Goal: Information Seeking & Learning: Learn about a topic

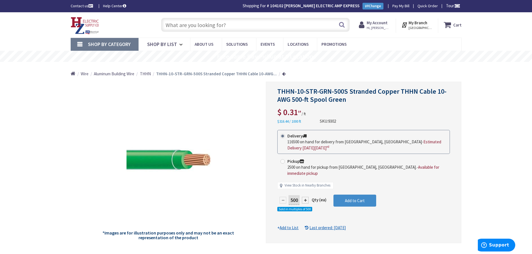
click at [222, 25] on input "text" at bounding box center [255, 25] width 188 height 14
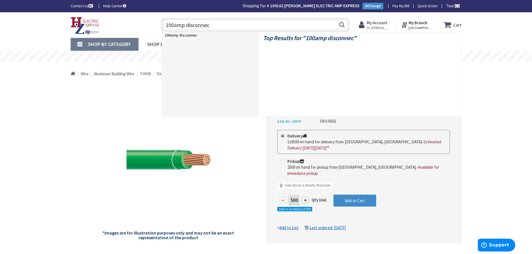
type input "100amp disconnect"
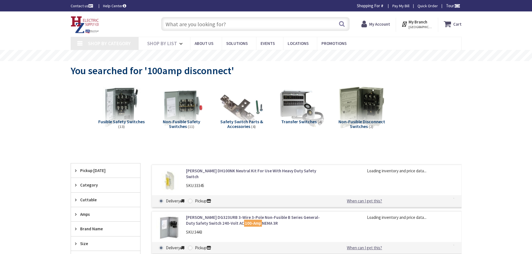
type input "Piper Farm, [STREET_ADDRESS]"
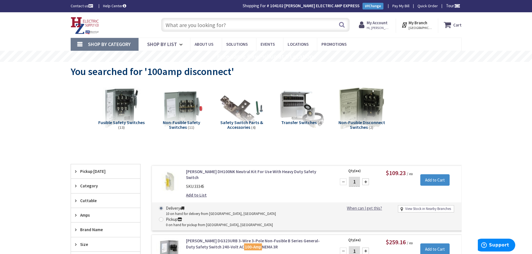
click at [221, 28] on input "text" at bounding box center [255, 25] width 188 height 14
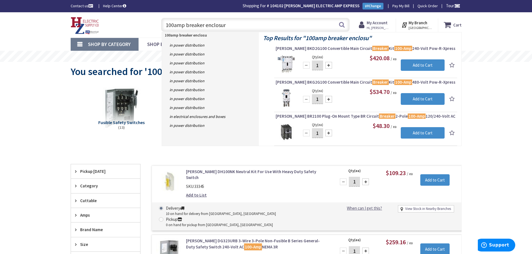
type input "100amp breaker enclosure"
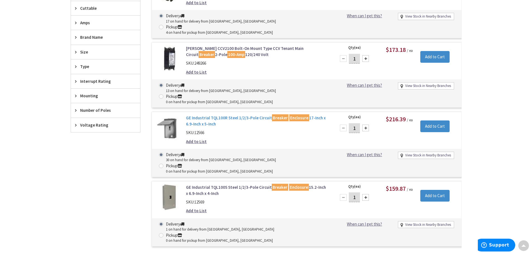
scroll to position [196, 0]
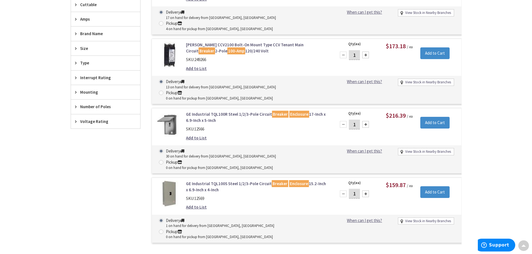
click at [208, 108] on div "GE Industrial TQL100R Steel 1/2/3-Pole Circuit Breaker Enclosure 17-Inch x 6.9-…" at bounding box center [307, 140] width 310 height 65
click at [213, 111] on link "GE Industrial TQL100R Steel 1/2/3-Pole Circuit Breaker Enclosure 17-Inch x 6.9-…" at bounding box center [257, 117] width 142 height 12
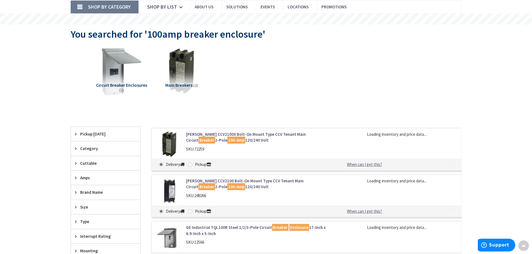
click at [116, 72] on img at bounding box center [121, 71] width 51 height 51
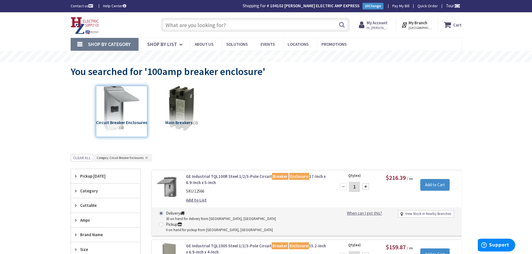
click at [82, 29] on img at bounding box center [85, 25] width 28 height 17
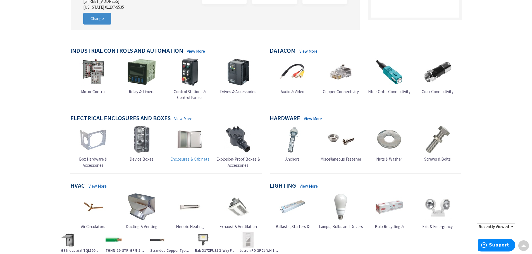
scroll to position [140, 0]
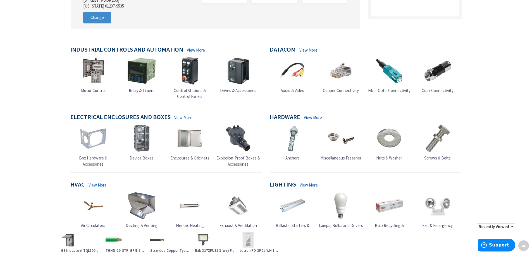
click at [184, 118] on link "View More" at bounding box center [183, 118] width 18 height 6
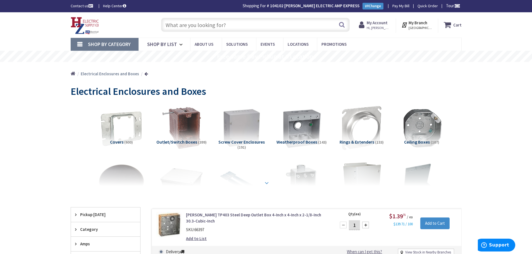
click at [270, 186] on div at bounding box center [266, 170] width 363 height 31
click at [268, 184] on strong at bounding box center [266, 183] width 7 height 6
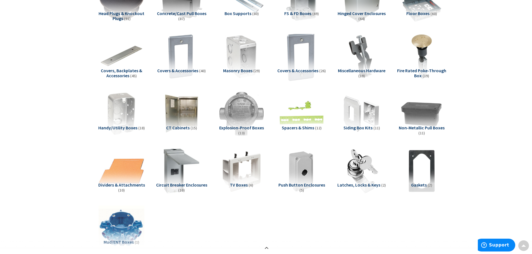
scroll to position [195, 0]
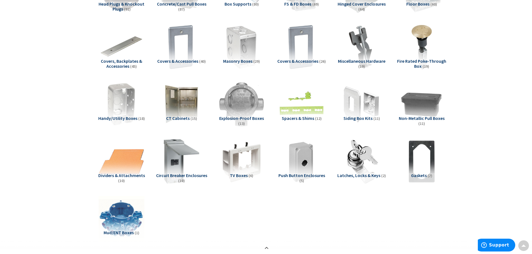
click at [182, 176] on span "Circuit Breaker Enclosures" at bounding box center [181, 176] width 51 height 6
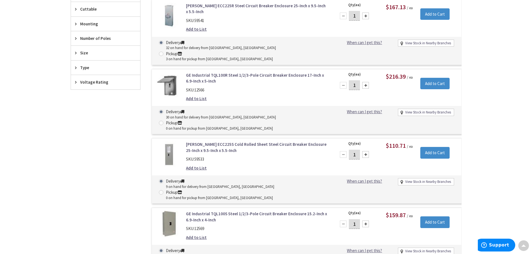
scroll to position [543, 0]
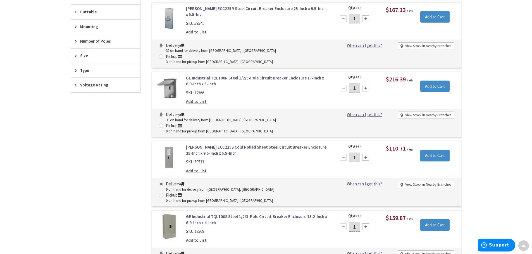
click at [232, 144] on link "[PERSON_NAME] ECC225S Cold Rolled Sheet Steel Circuit Breaker Enclosure 25-Inch…" at bounding box center [257, 150] width 142 height 12
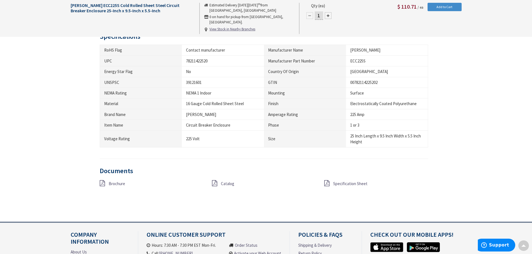
scroll to position [307, 0]
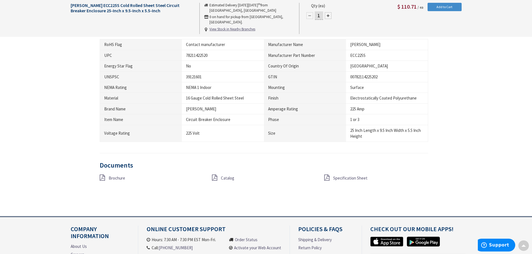
click at [346, 180] on span "Specification Sheet" at bounding box center [350, 178] width 34 height 5
click at [224, 179] on span "Catalog" at bounding box center [227, 178] width 13 height 5
click at [111, 177] on div "Brochure" at bounding box center [151, 178] width 112 height 7
click at [128, 184] on div "Brochure Catalog Specification Sheet" at bounding box center [263, 181] width 337 height 13
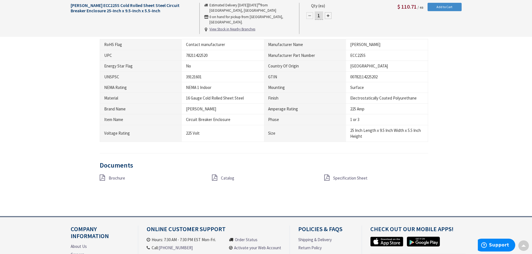
click at [118, 179] on span "Brochure" at bounding box center [117, 178] width 16 height 5
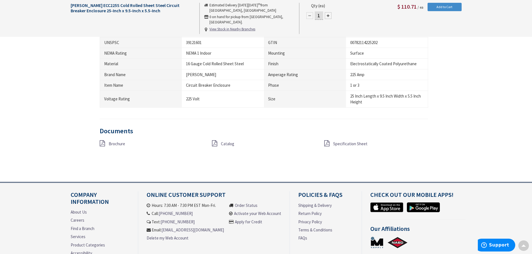
scroll to position [363, 0]
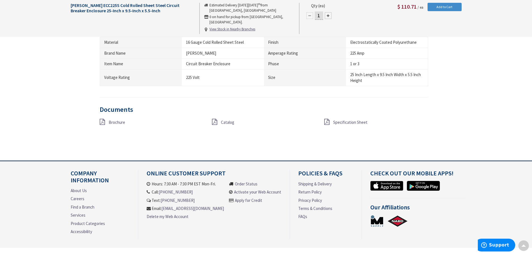
click at [349, 127] on div "Brochure Catalog Specification Sheet" at bounding box center [263, 125] width 337 height 13
click at [348, 122] on span "Specification Sheet" at bounding box center [350, 122] width 34 height 5
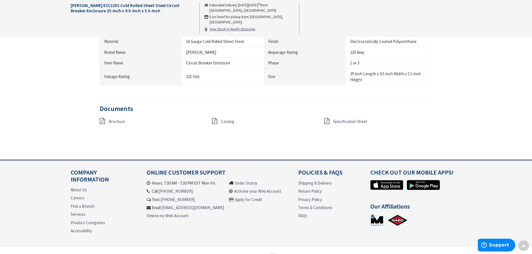
drag, startPoint x: 337, startPoint y: 126, endPoint x: 309, endPoint y: 107, distance: 34.0
click at [309, 107] on h3 "Documents" at bounding box center [264, 108] width 328 height 7
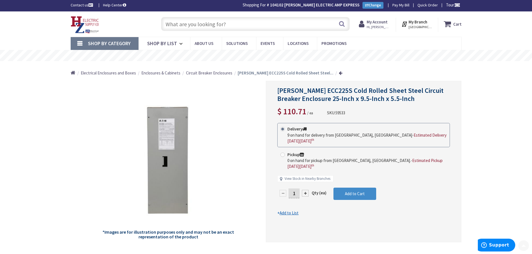
scroll to position [0, 0]
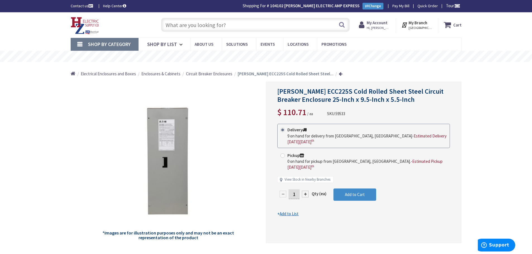
click at [237, 23] on input "text" at bounding box center [255, 25] width 188 height 14
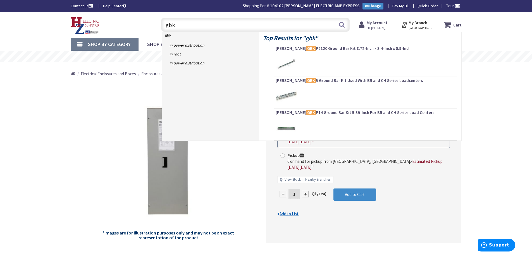
type input "gbk5"
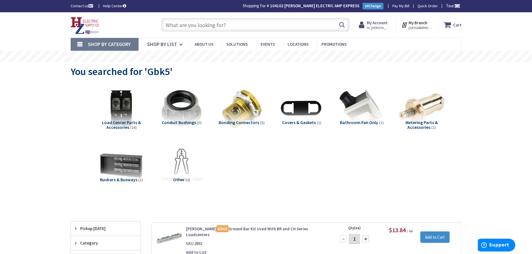
click at [251, 29] on input "text" at bounding box center [255, 25] width 188 height 14
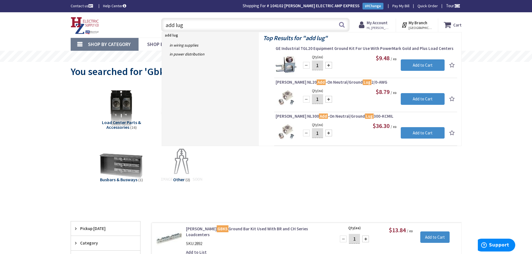
type input "add lug"
